Goal: Task Accomplishment & Management: Use online tool/utility

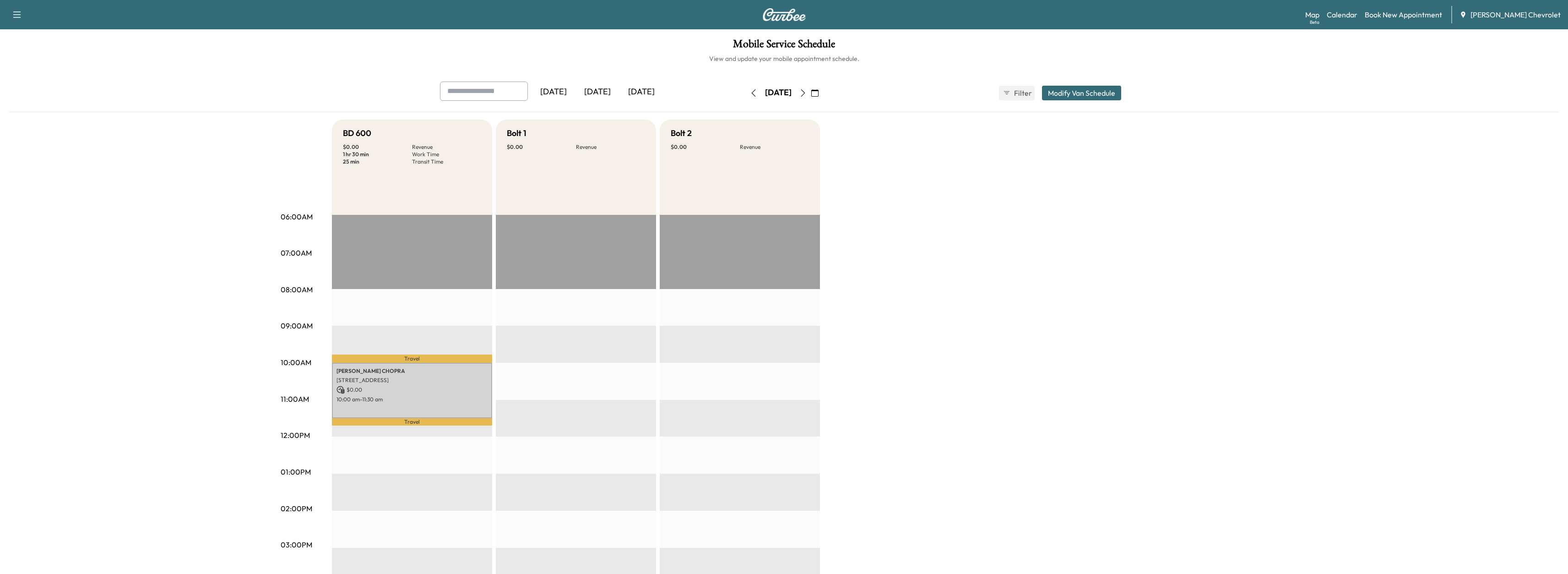
click at [807, 94] on icon "button" at bounding box center [803, 93] width 8 height 8
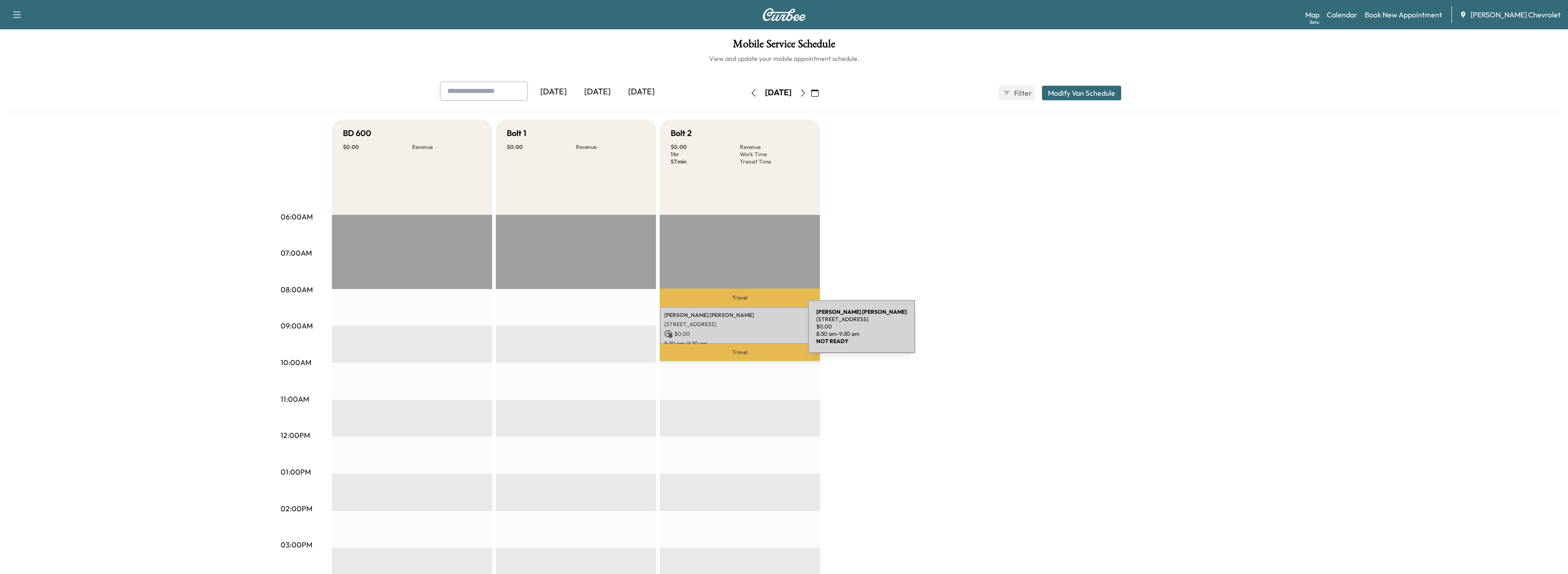
click at [739, 332] on p "$ 0.00" at bounding box center [739, 334] width 151 height 8
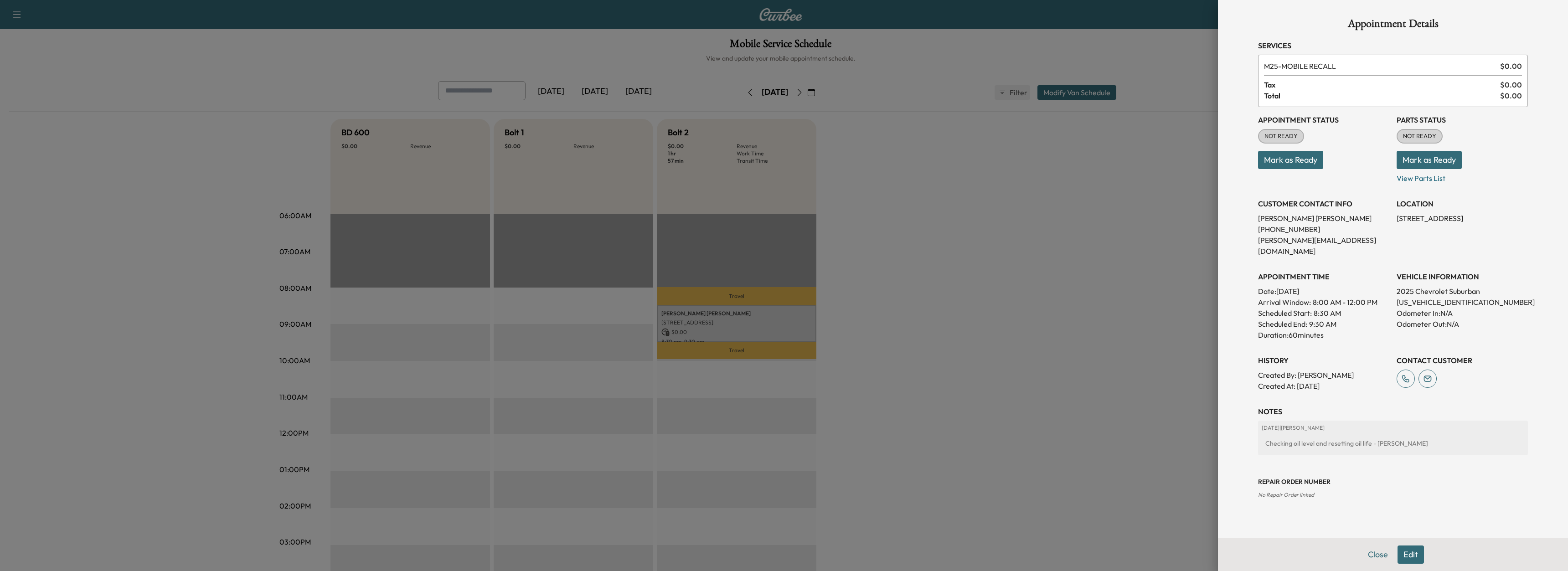
click at [879, 198] on div at bounding box center [784, 285] width 1568 height 571
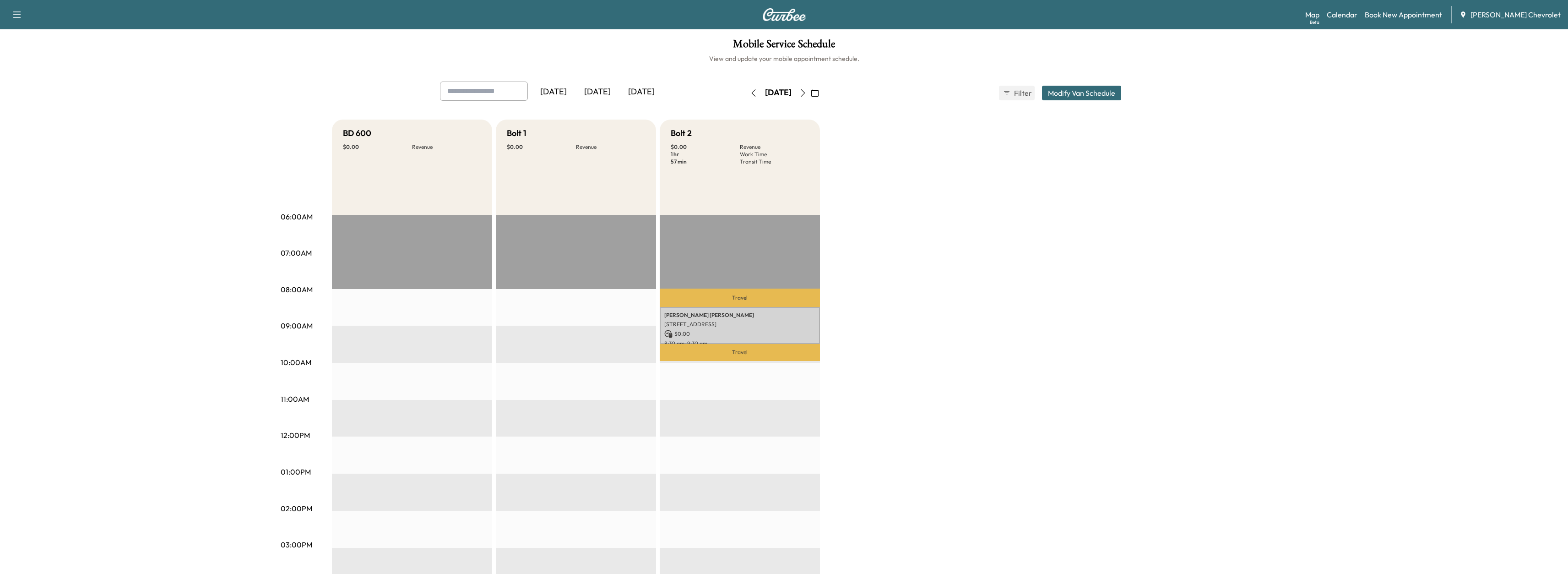
click at [807, 94] on icon "button" at bounding box center [803, 93] width 8 height 8
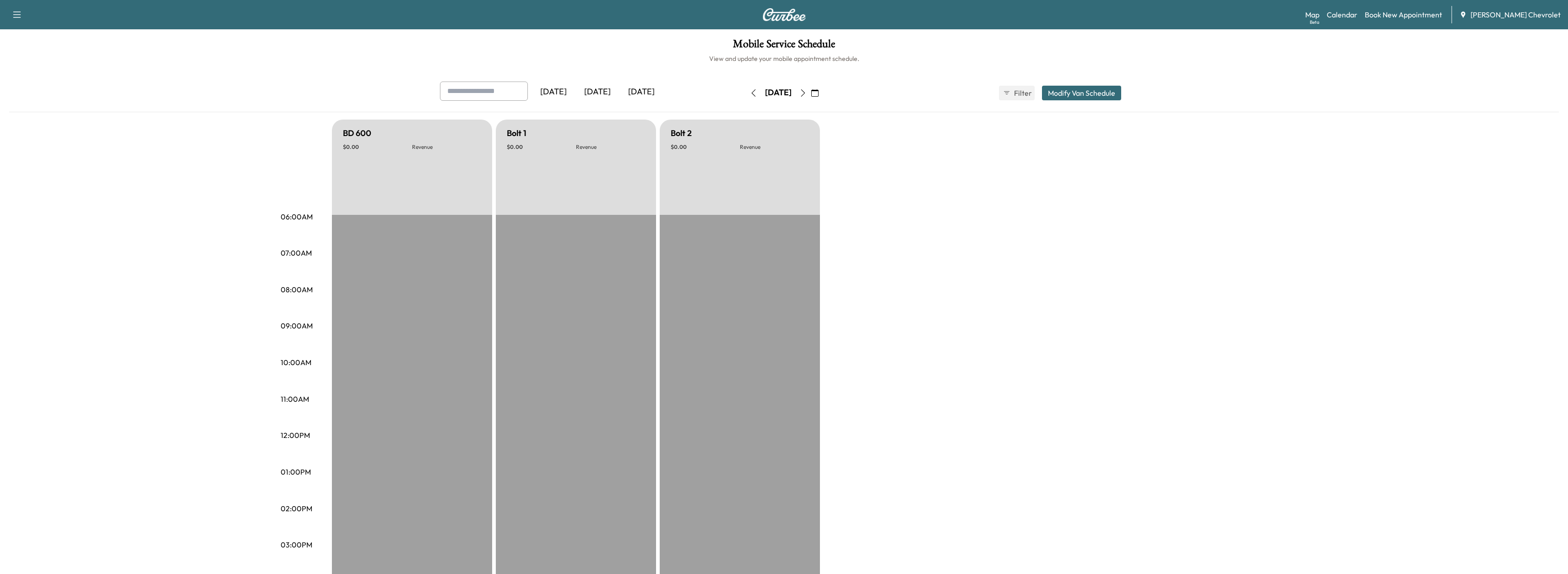
click at [811, 98] on button "button" at bounding box center [803, 93] width 16 height 14
click at [823, 98] on button "button" at bounding box center [815, 93] width 16 height 14
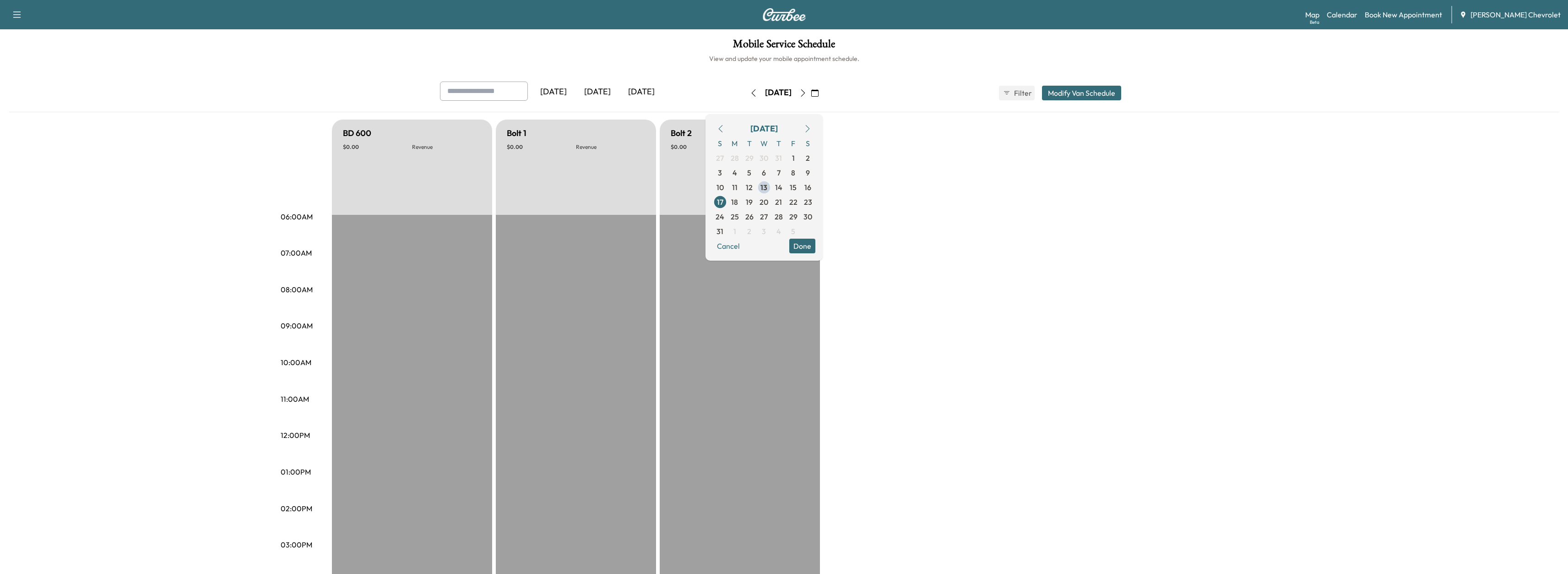
click at [811, 98] on button "button" at bounding box center [803, 93] width 16 height 14
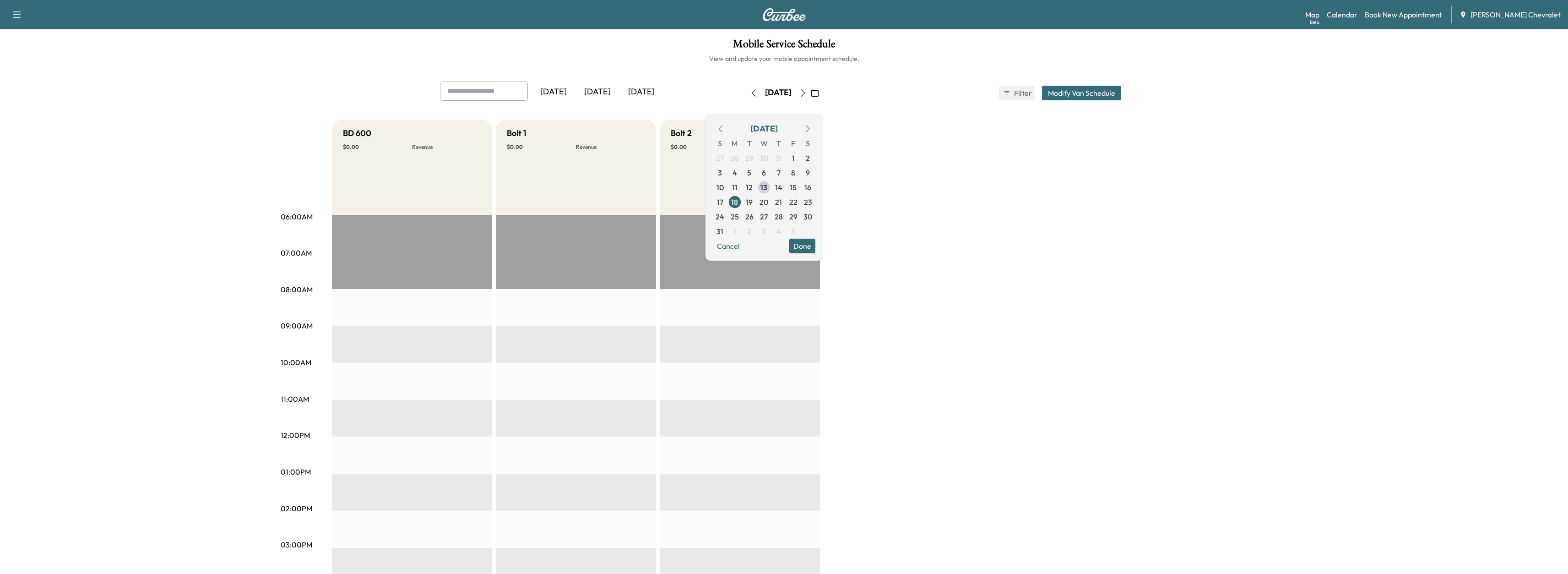
click at [811, 98] on button "button" at bounding box center [803, 93] width 16 height 14
